Goal: Task Accomplishment & Management: Use online tool/utility

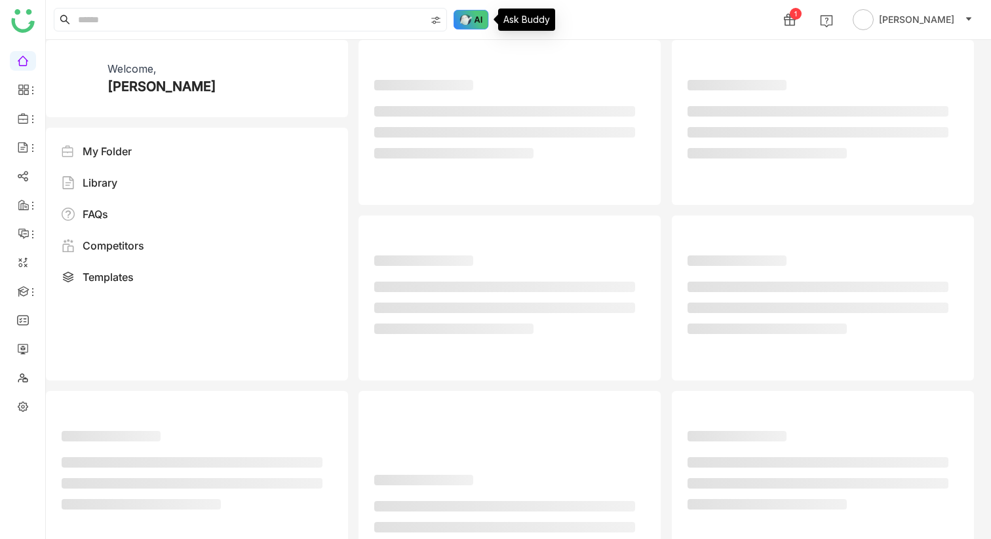
click at [472, 20] on img at bounding box center [470, 20] width 35 height 20
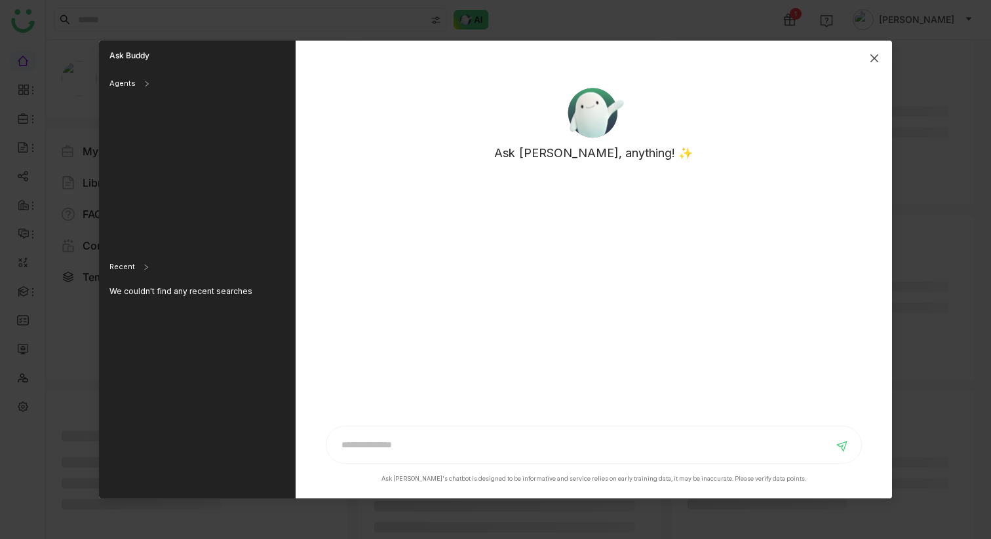
click at [877, 55] on icon "Close" at bounding box center [874, 58] width 8 height 8
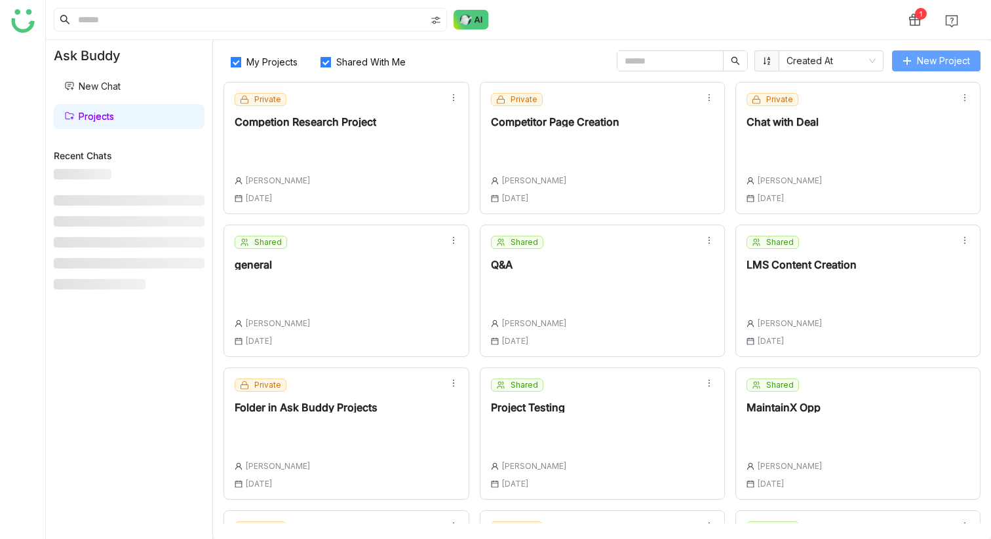
click at [921, 58] on span "New Project" at bounding box center [943, 61] width 53 height 14
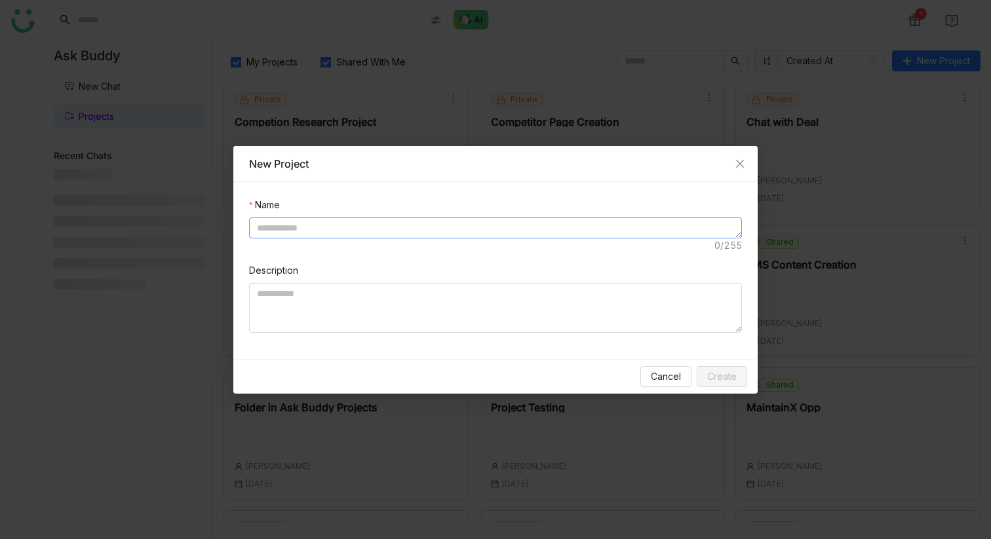
click at [446, 232] on textarea at bounding box center [495, 228] width 493 height 21
type textarea "**********"
click at [738, 384] on button "Create" at bounding box center [722, 376] width 50 height 21
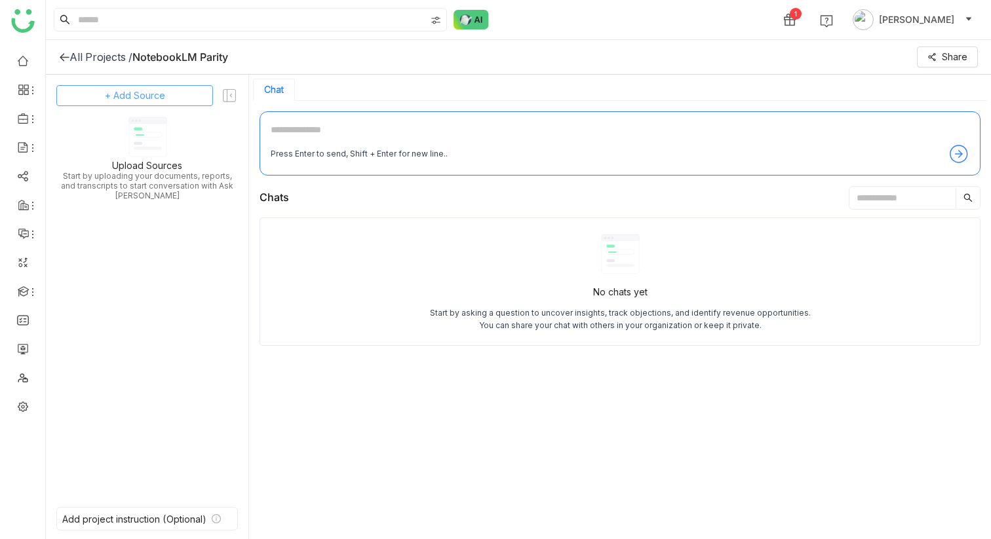
click at [178, 92] on button "+ Add Source" at bounding box center [134, 95] width 157 height 21
